Goal: Navigation & Orientation: Find specific page/section

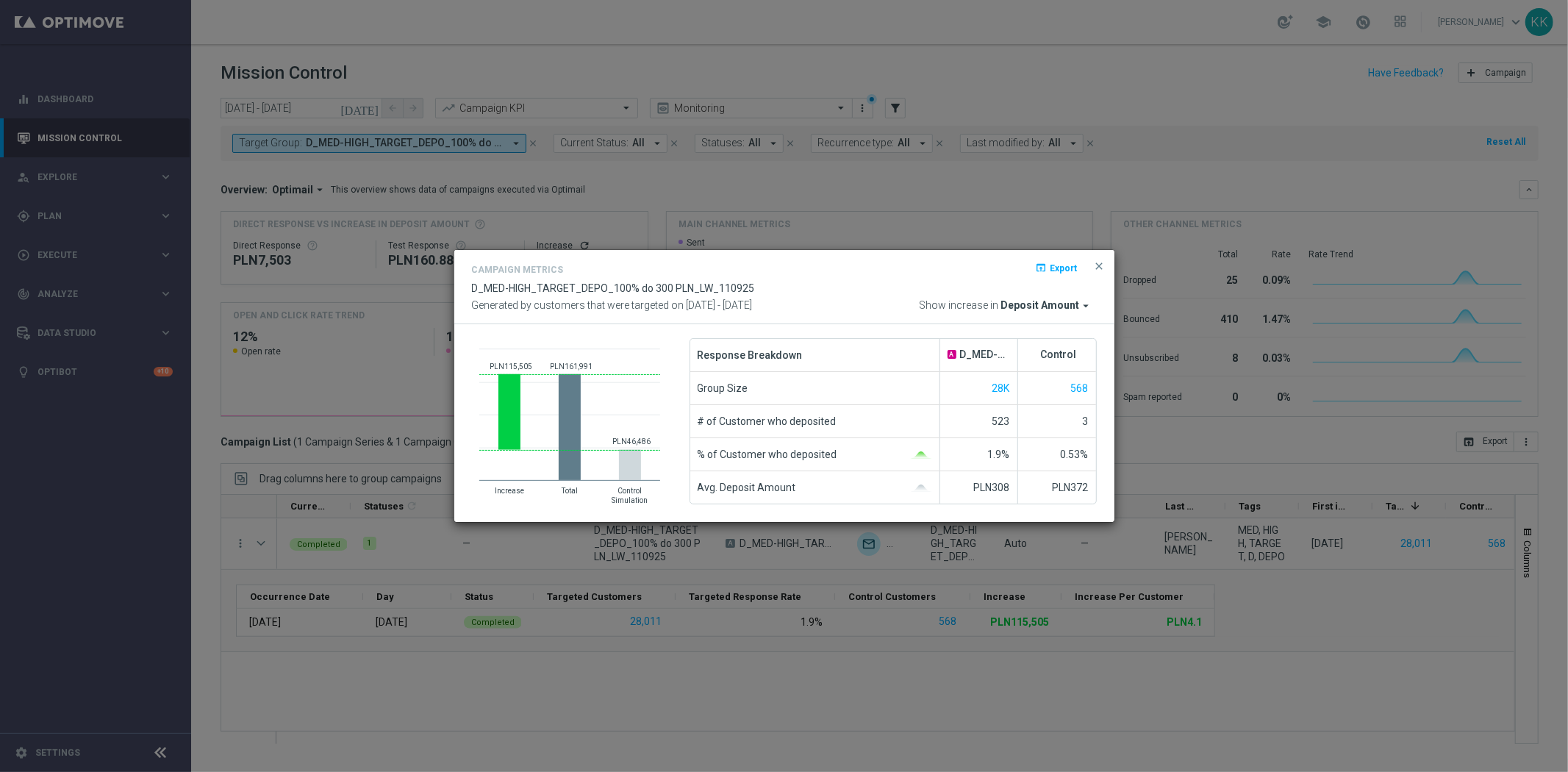
click at [1099, 260] on span "close" at bounding box center [1099, 266] width 11 height 11
